Goal: Connect with others: Connect with others

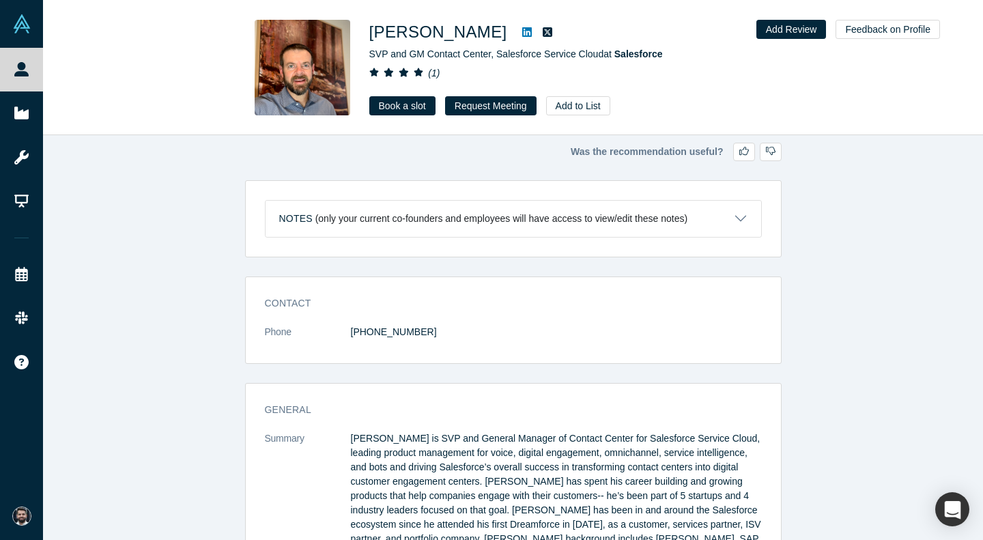
scroll to position [1651, 0]
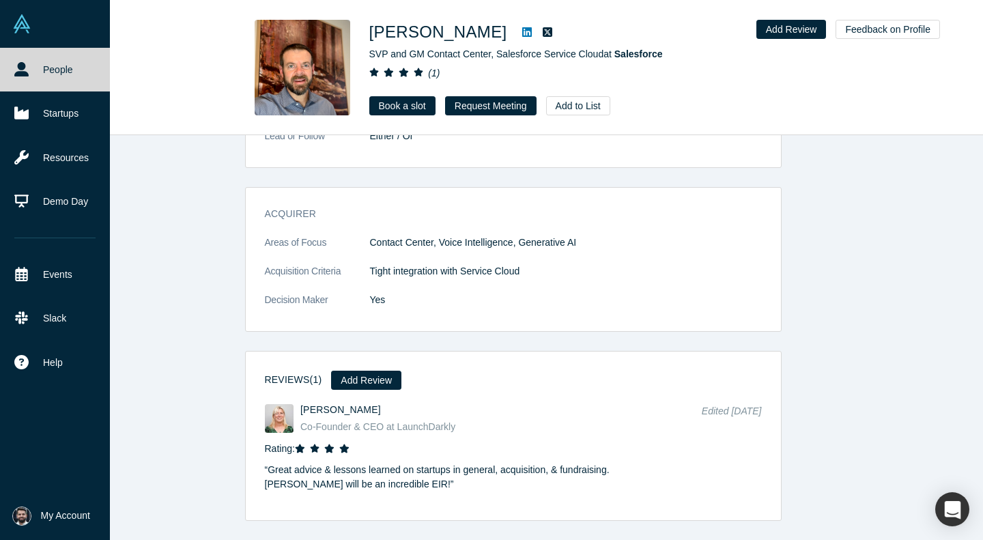
click at [25, 27] on img at bounding box center [21, 23] width 19 height 19
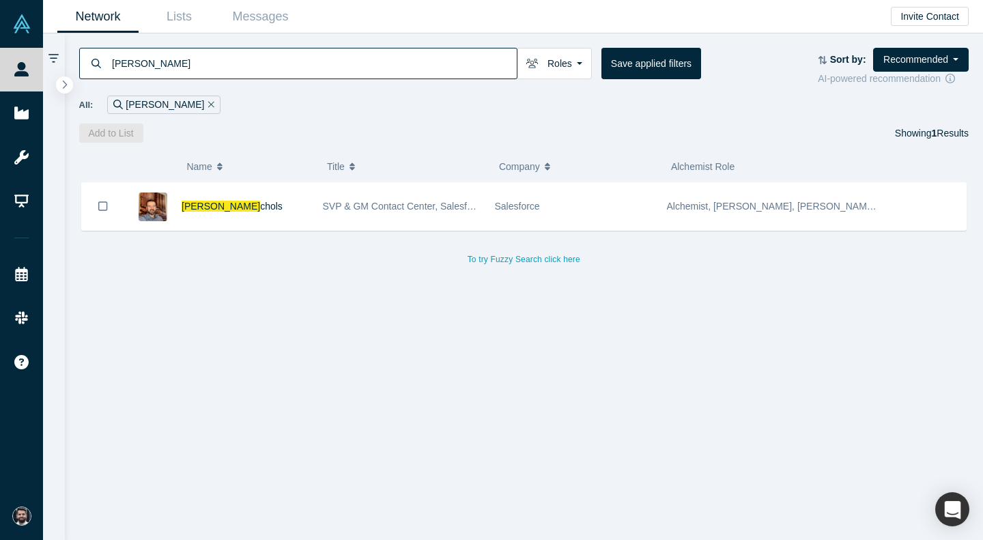
click at [163, 104] on div "[PERSON_NAME]" at bounding box center [163, 105] width 113 height 18
click at [208, 104] on icon "Remove Filter" at bounding box center [211, 104] width 6 height 6
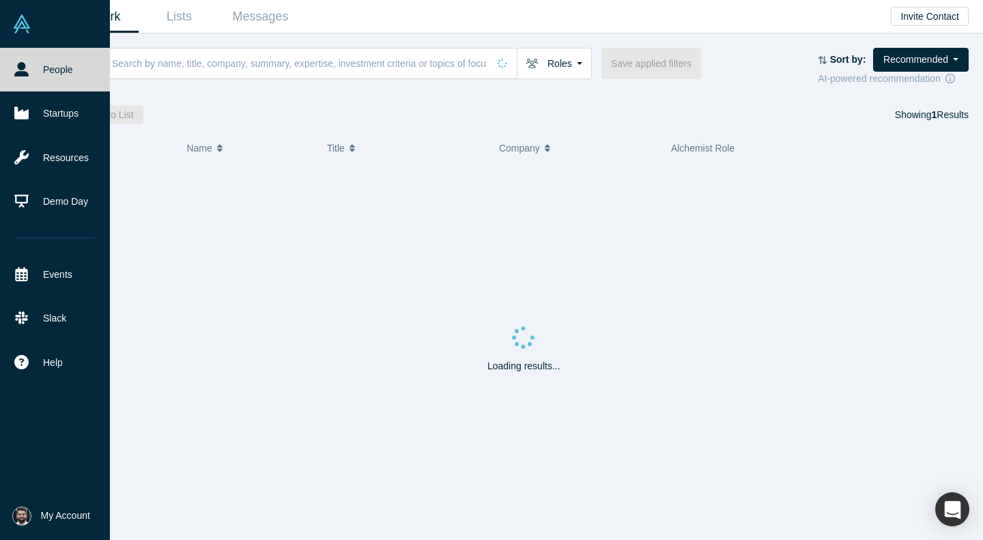
click at [42, 72] on link "People" at bounding box center [55, 70] width 110 height 44
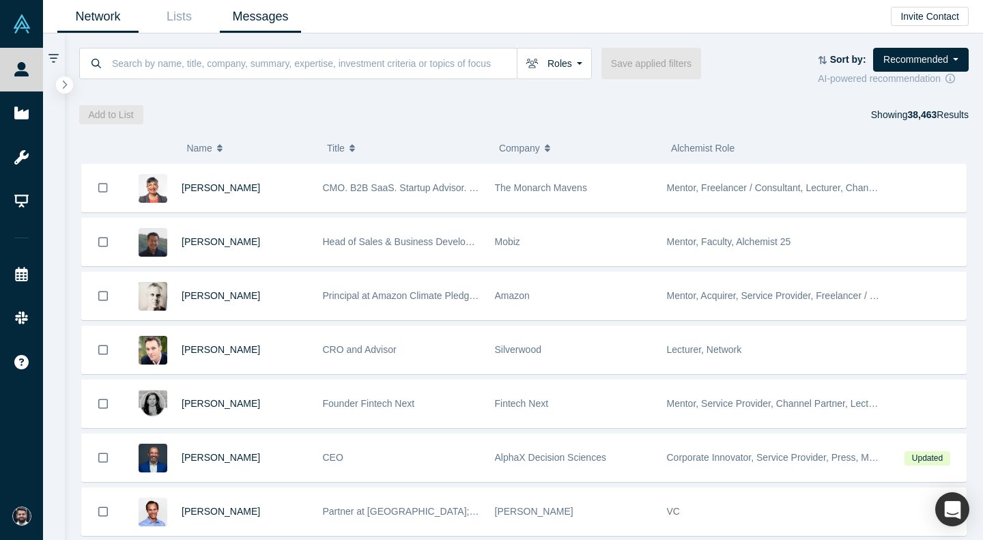
click at [285, 20] on link "Messages" at bounding box center [260, 17] width 81 height 32
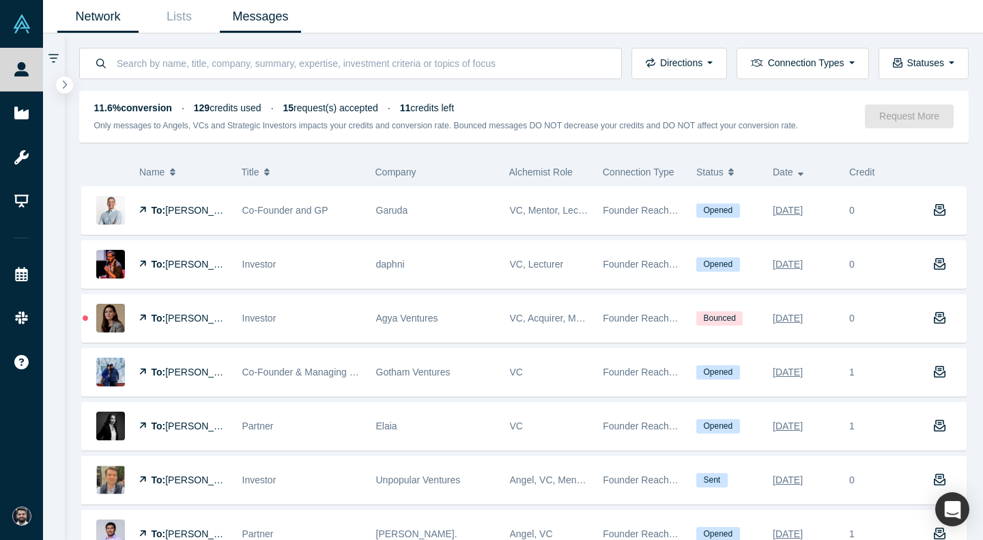
click at [124, 12] on link "Network" at bounding box center [97, 17] width 81 height 32
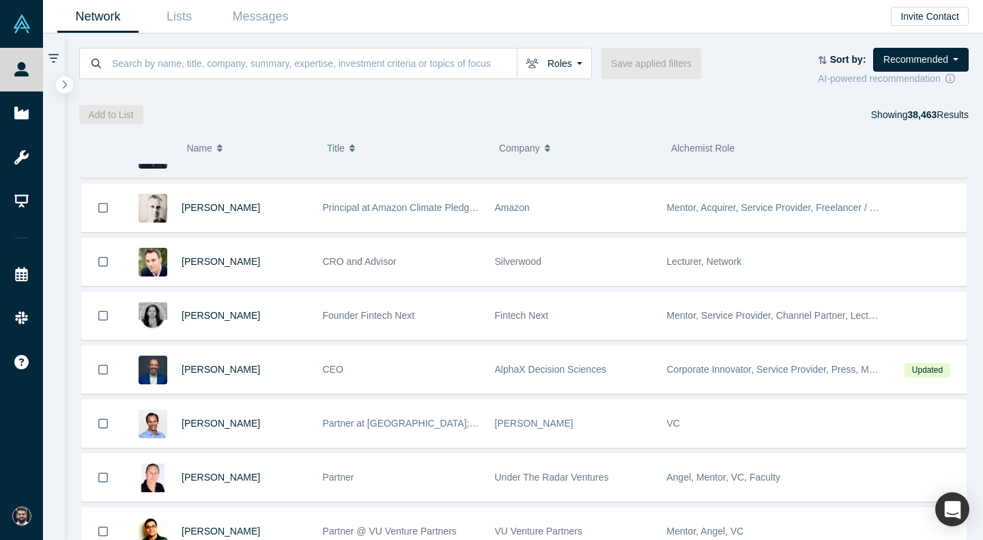
scroll to position [168, 0]
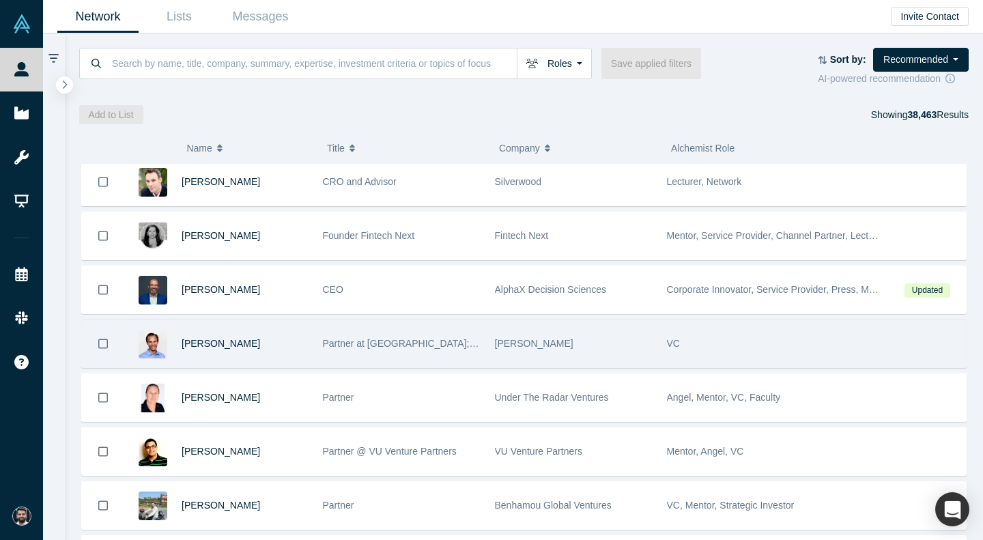
click at [223, 351] on div "[PERSON_NAME]" at bounding box center [245, 343] width 127 height 47
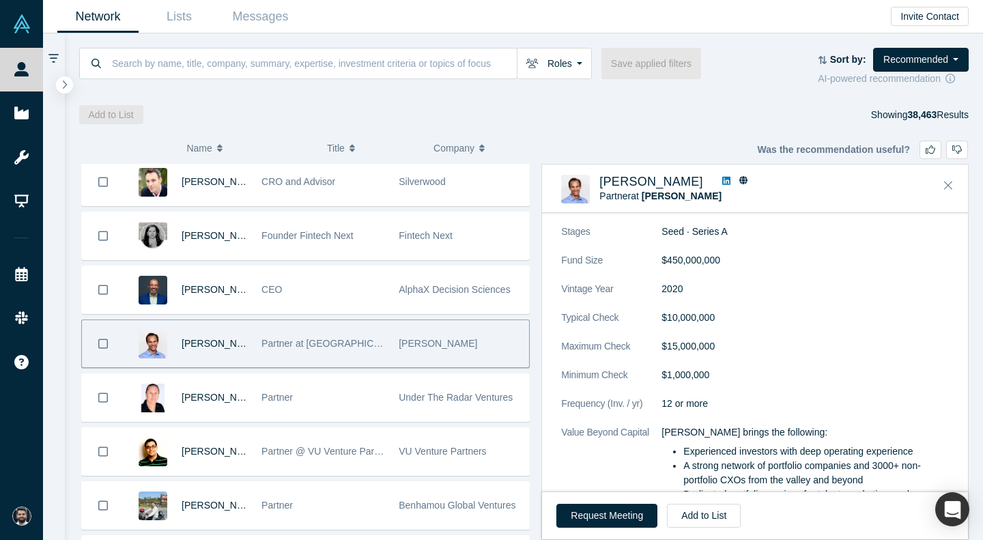
scroll to position [1337, 0]
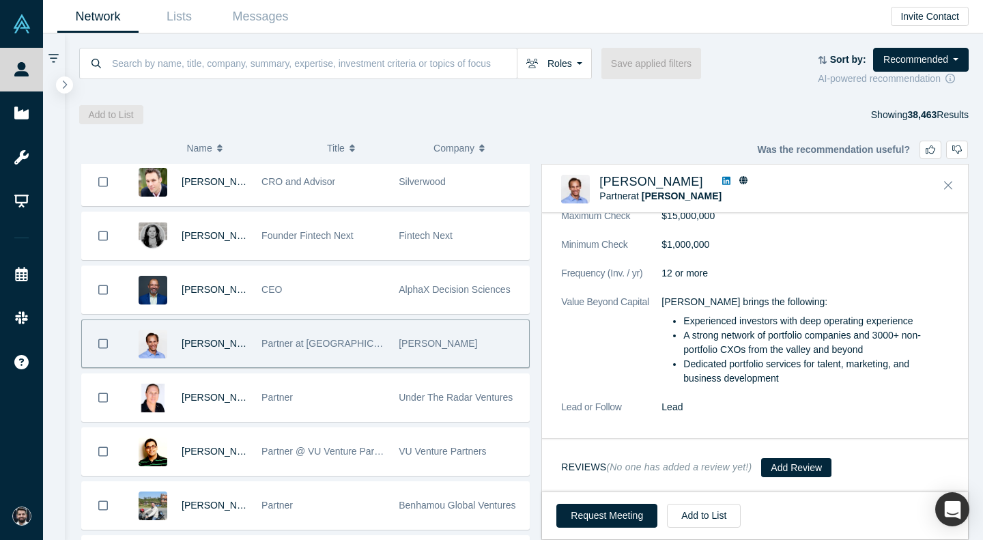
click at [723, 178] on icon at bounding box center [727, 181] width 8 height 8
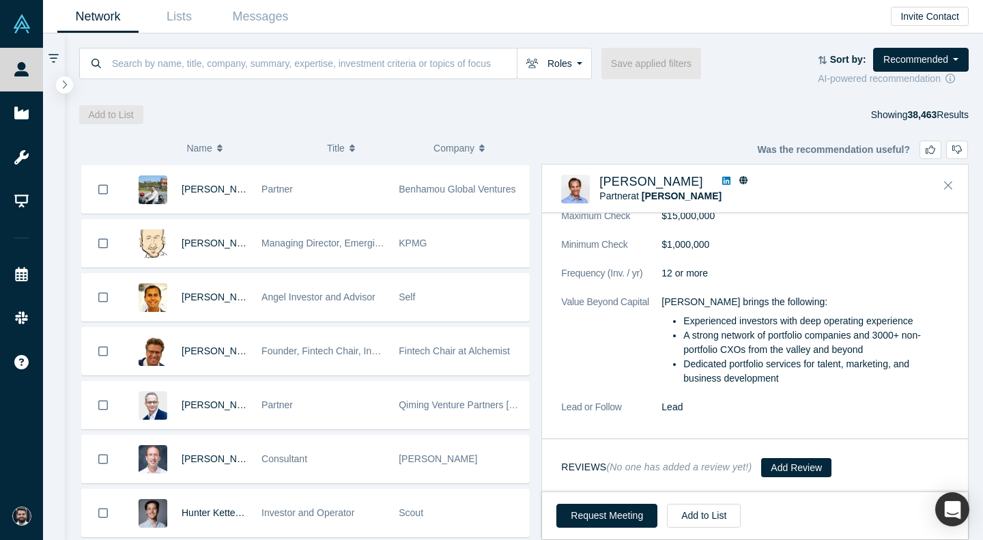
scroll to position [585, 0]
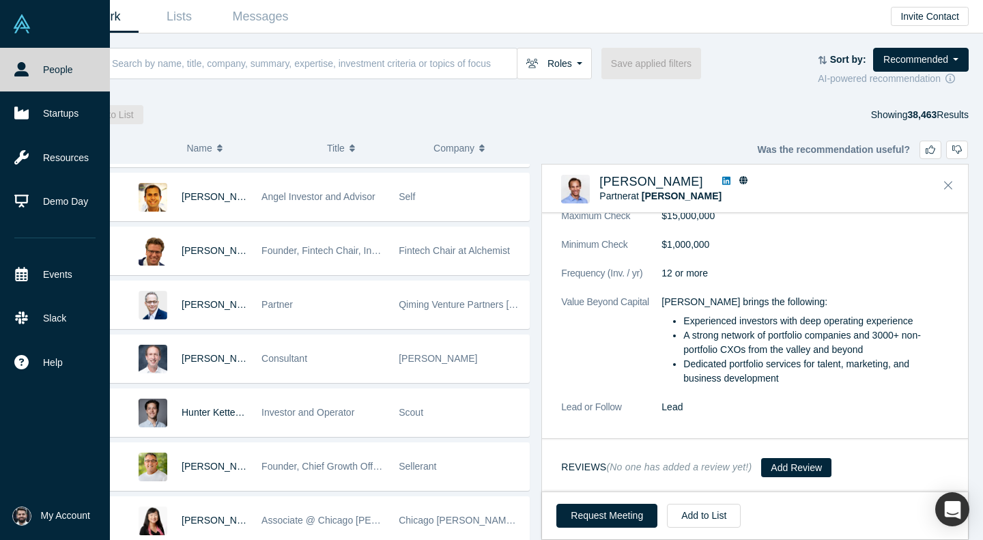
click at [25, 16] on img at bounding box center [21, 23] width 19 height 19
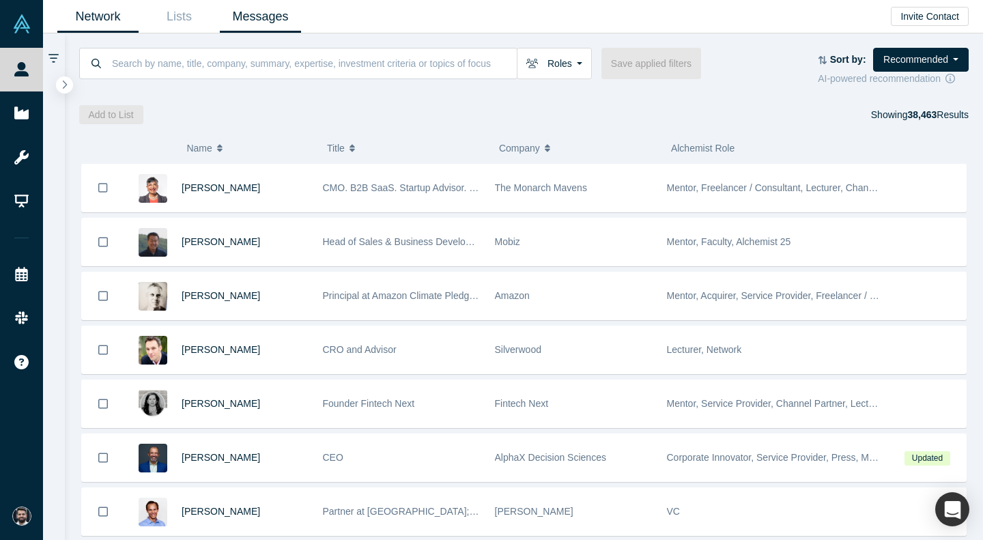
click at [269, 29] on link "Messages" at bounding box center [260, 17] width 81 height 32
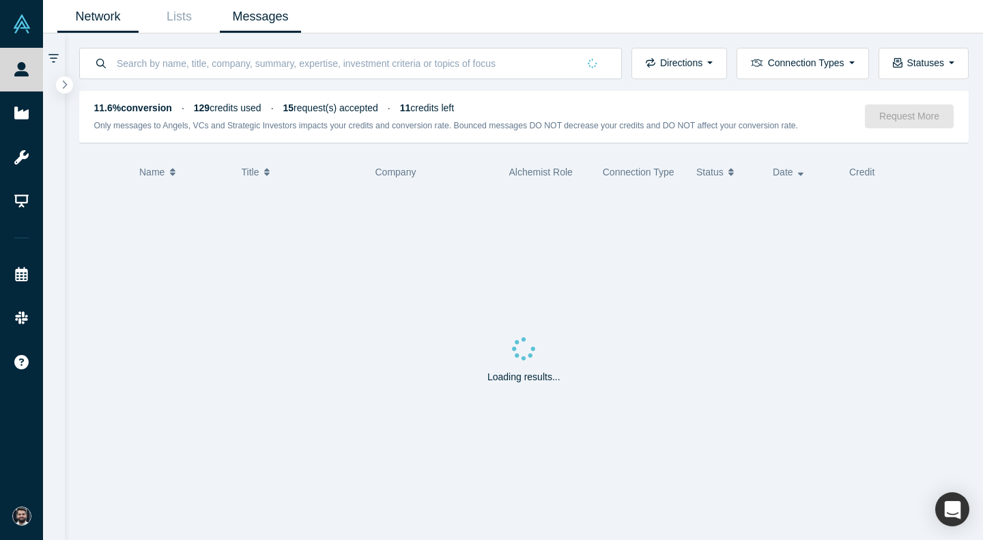
click at [107, 11] on link "Network" at bounding box center [97, 17] width 81 height 32
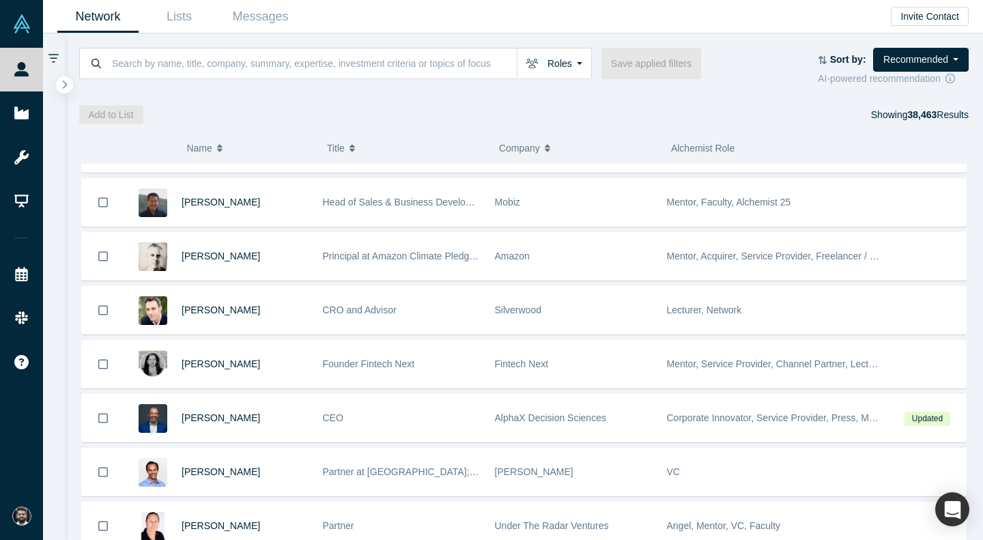
scroll to position [47, 0]
